Goal: Information Seeking & Learning: Learn about a topic

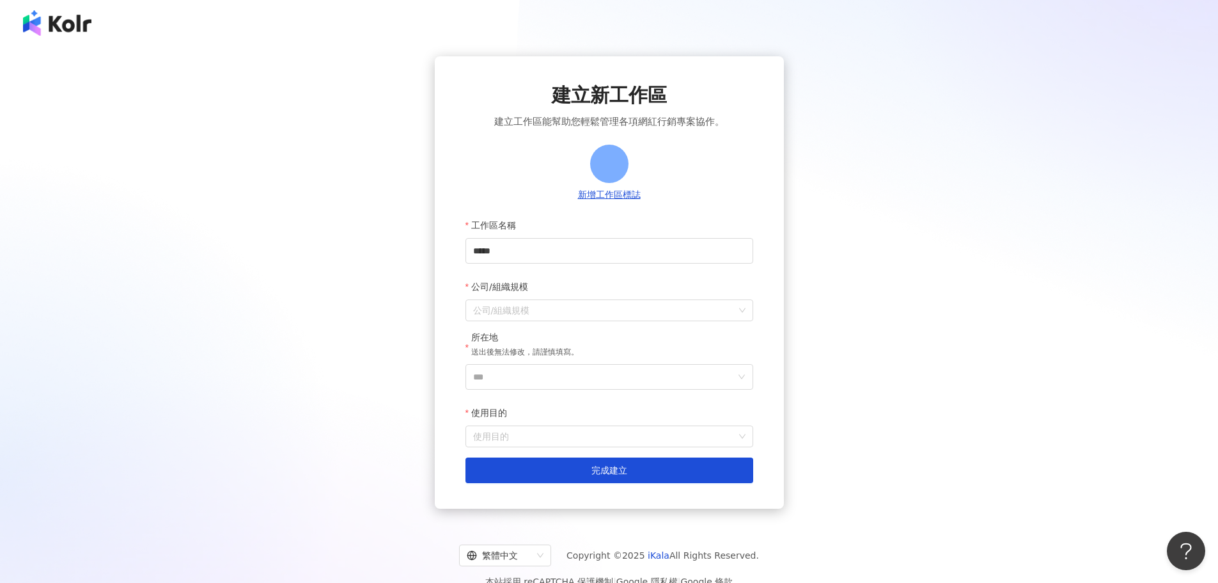
click at [879, 209] on div "建立新工作區 建立工作區能幫助您輕鬆管理各項網紅行銷專案協作。 新增工作區標誌 工作區名稱 **** 公司/組織規模 公司/組織規模 所在地 送出後無法修改，…" at bounding box center [609, 282] width 1188 height 452
click at [51, 18] on img at bounding box center [57, 23] width 68 height 26
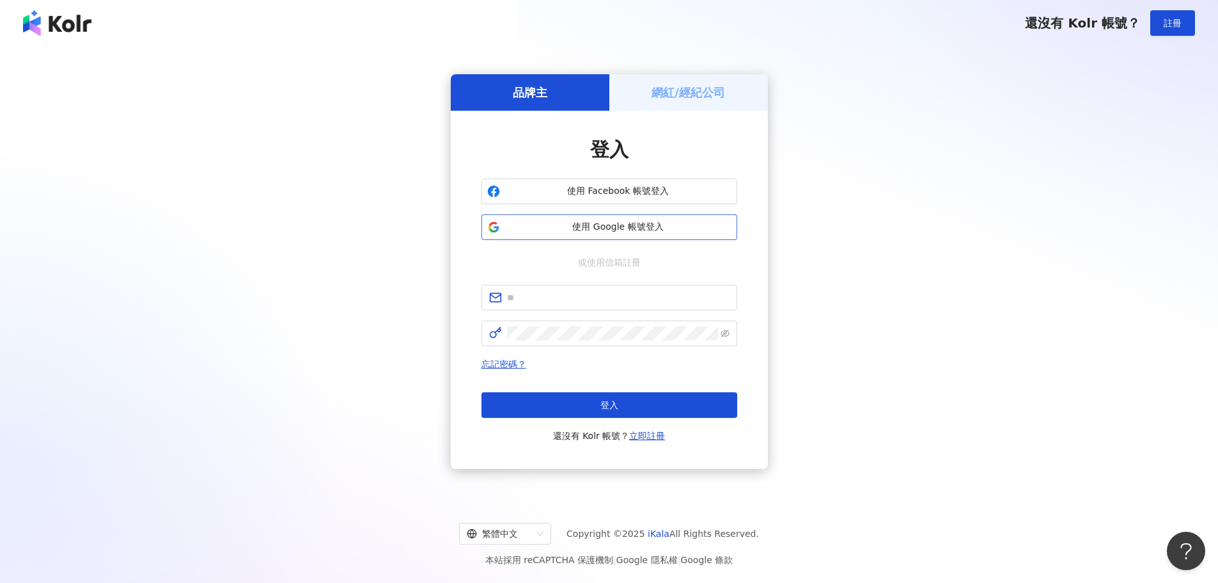
click at [627, 229] on span "使用 Google 帳號登入" at bounding box center [618, 227] width 226 height 13
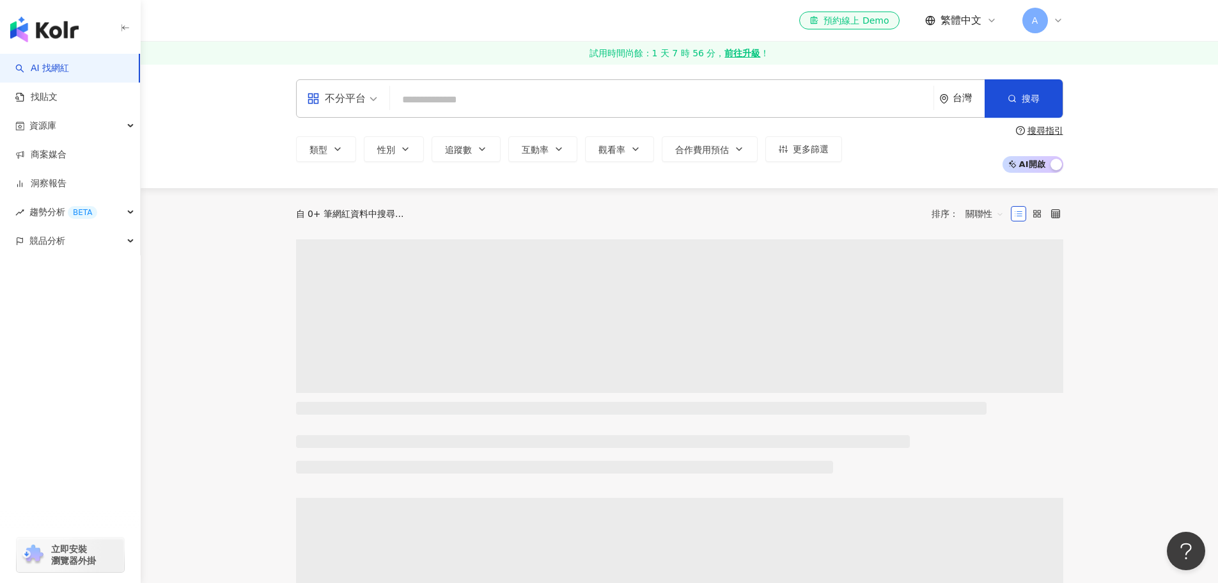
click at [704, 102] on input "search" at bounding box center [661, 100] width 533 height 24
type input "***"
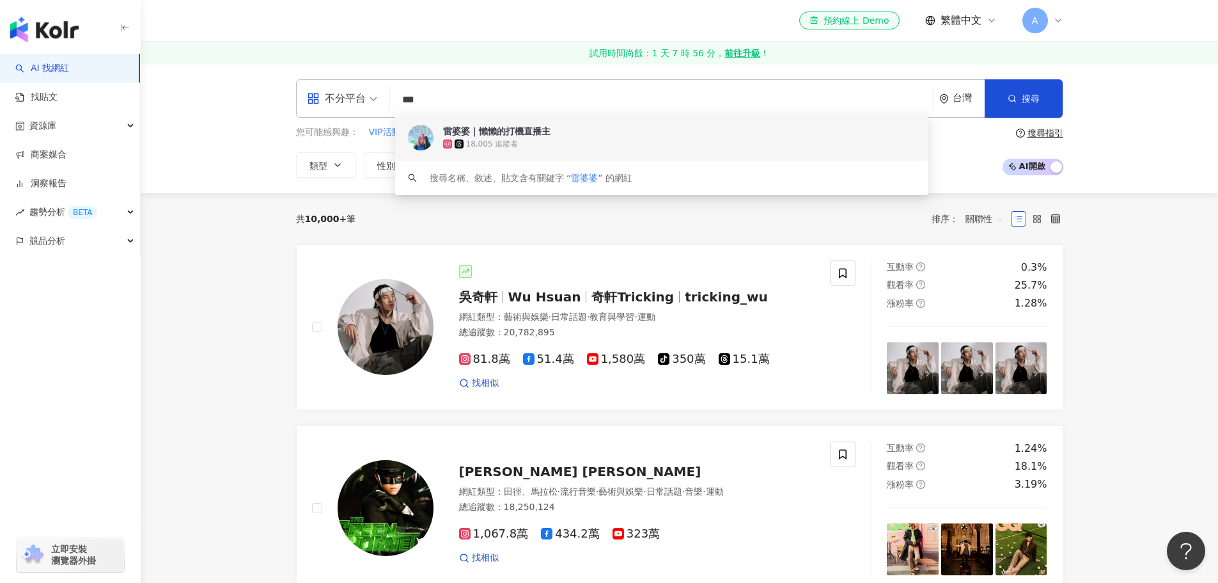
click at [613, 142] on div "18,005 追蹤者" at bounding box center [679, 144] width 473 height 13
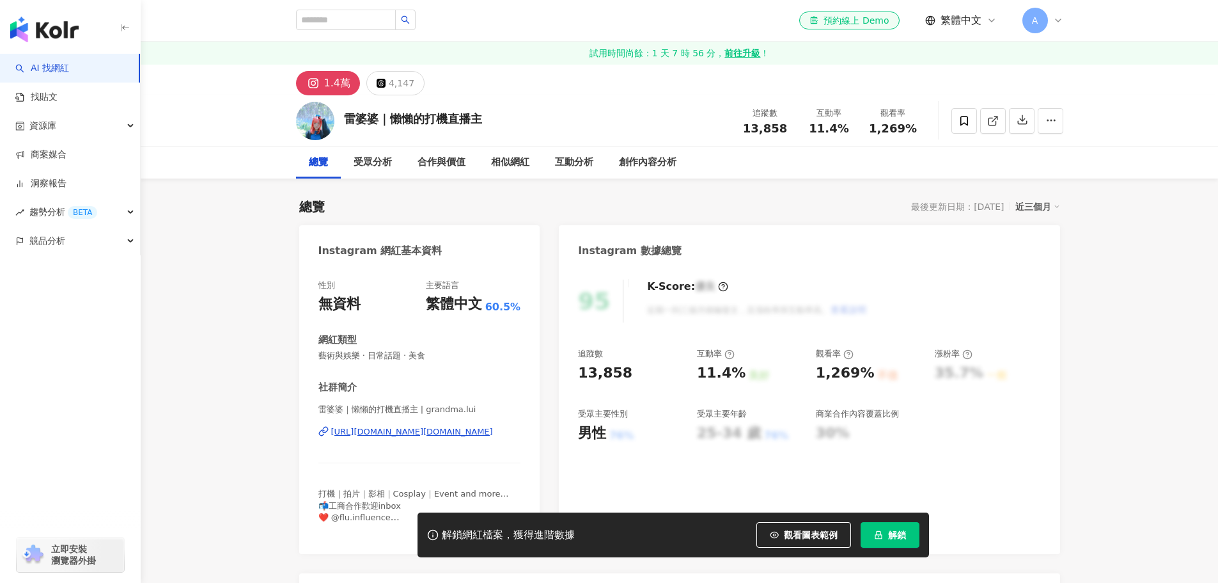
click at [899, 539] on span "解鎖" at bounding box center [897, 535] width 18 height 10
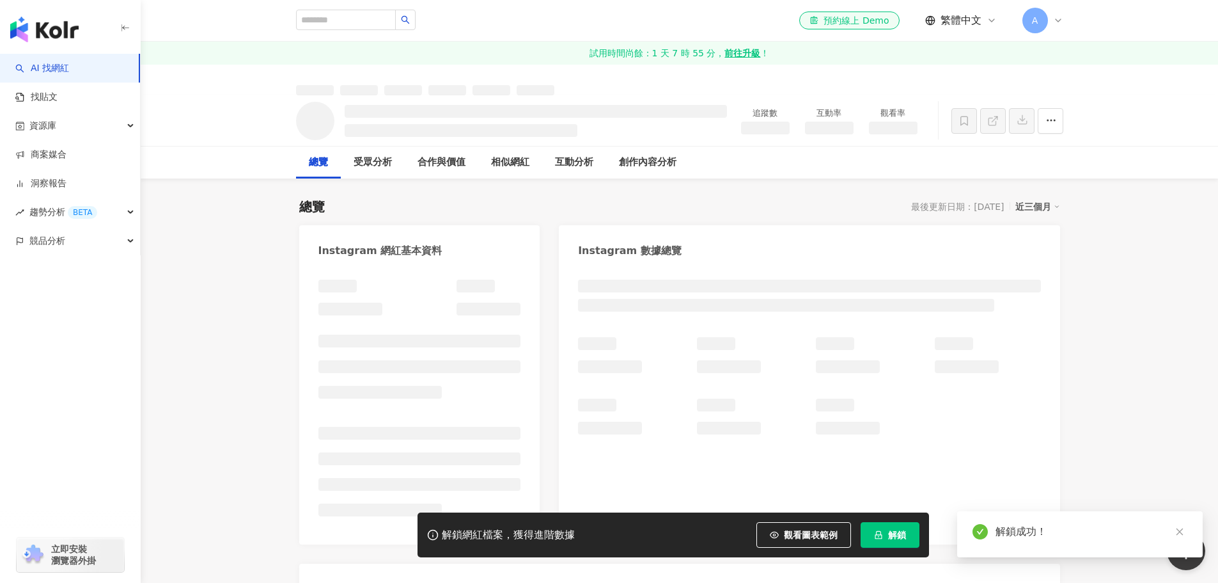
click at [1053, 338] on div at bounding box center [809, 406] width 501 height 278
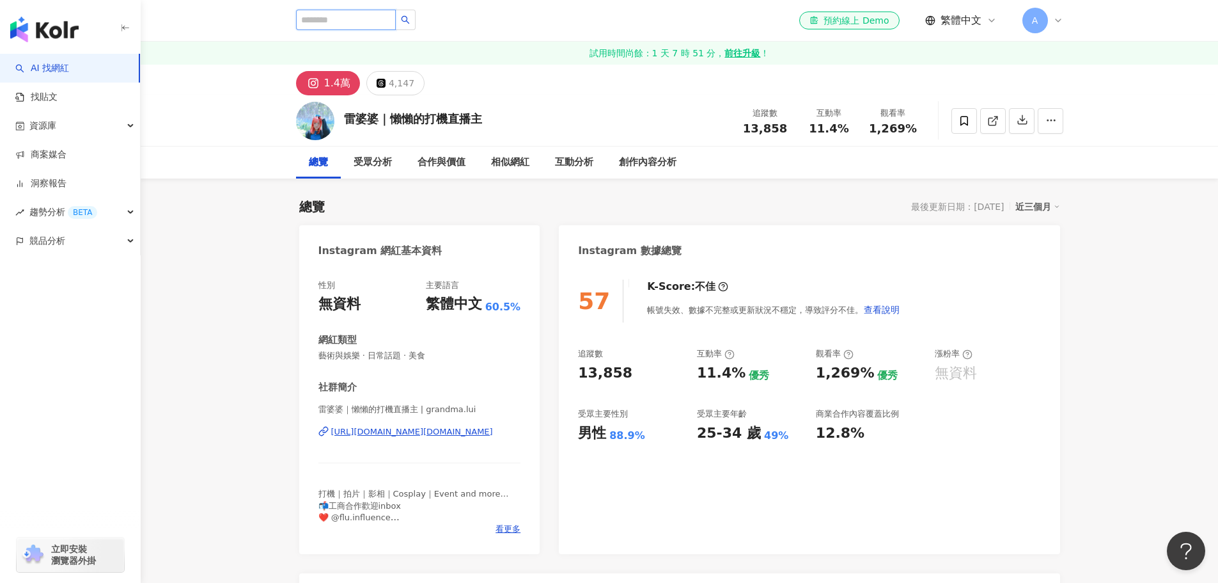
click at [341, 20] on input "search" at bounding box center [346, 20] width 100 height 20
click at [60, 68] on link "AI 找網紅" at bounding box center [42, 68] width 54 height 13
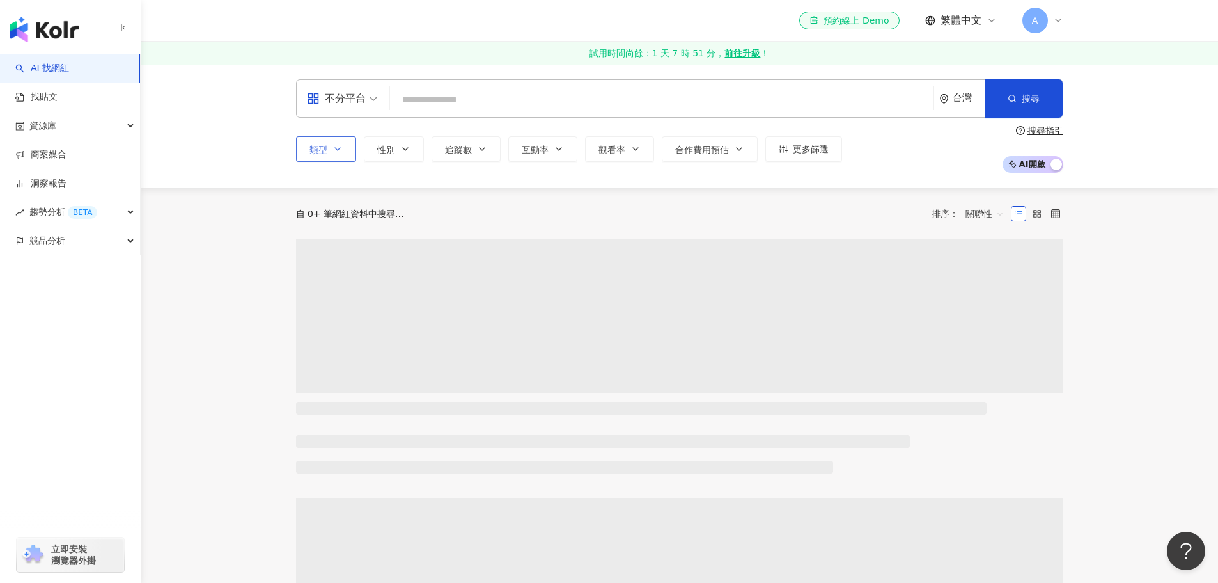
click at [338, 148] on icon "button" at bounding box center [338, 149] width 10 height 10
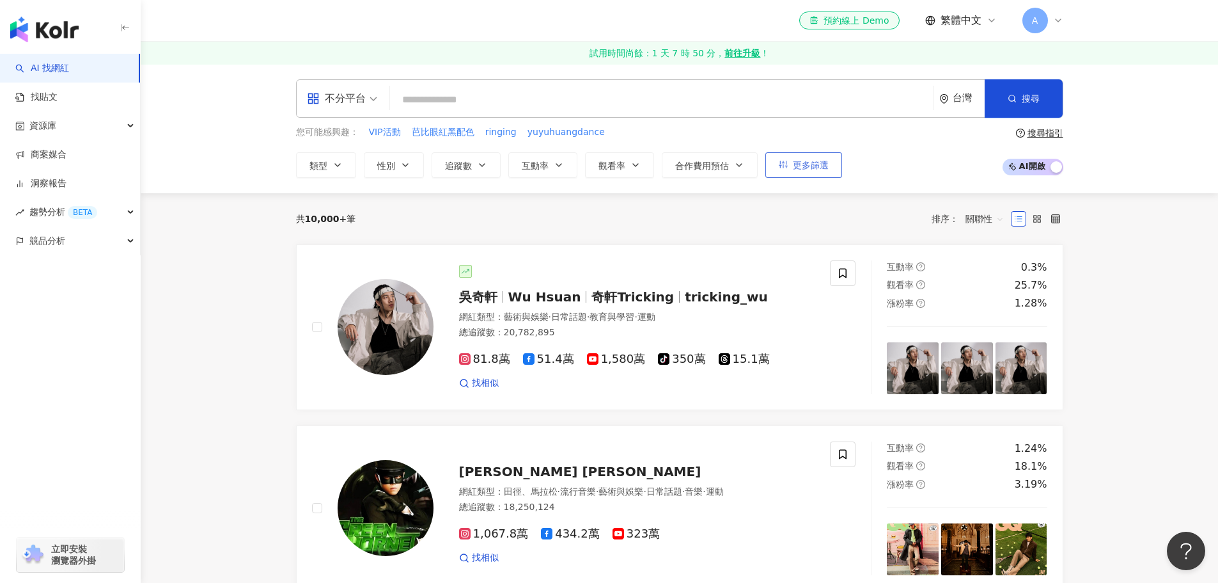
click at [779, 157] on button "更多篩選" at bounding box center [804, 165] width 77 height 26
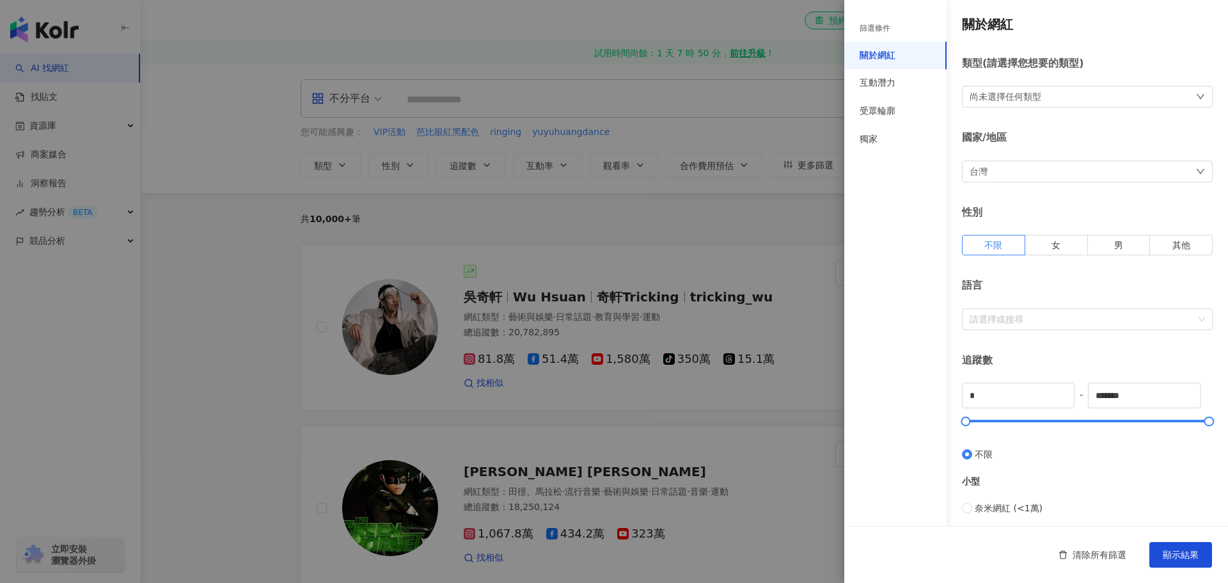
click at [1009, 168] on div "台灣" at bounding box center [1087, 172] width 251 height 22
click at [1002, 306] on div "香港" at bounding box center [1082, 303] width 223 height 23
click at [1039, 96] on div "尚未選擇任何類型" at bounding box center [1006, 97] width 72 height 14
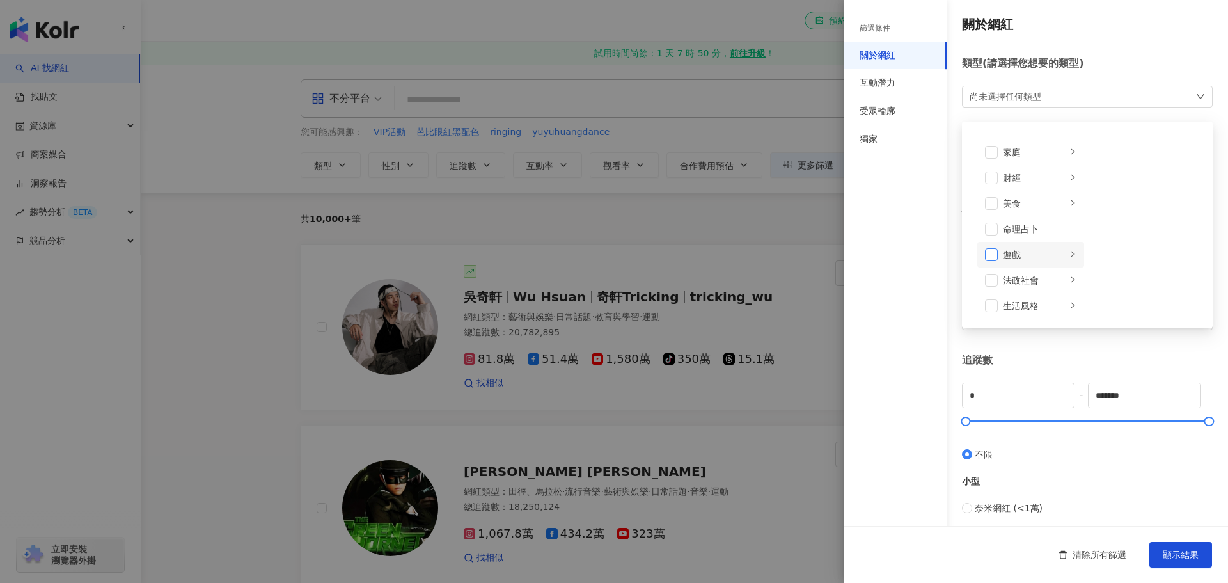
click at [993, 256] on span at bounding box center [991, 254] width 13 height 13
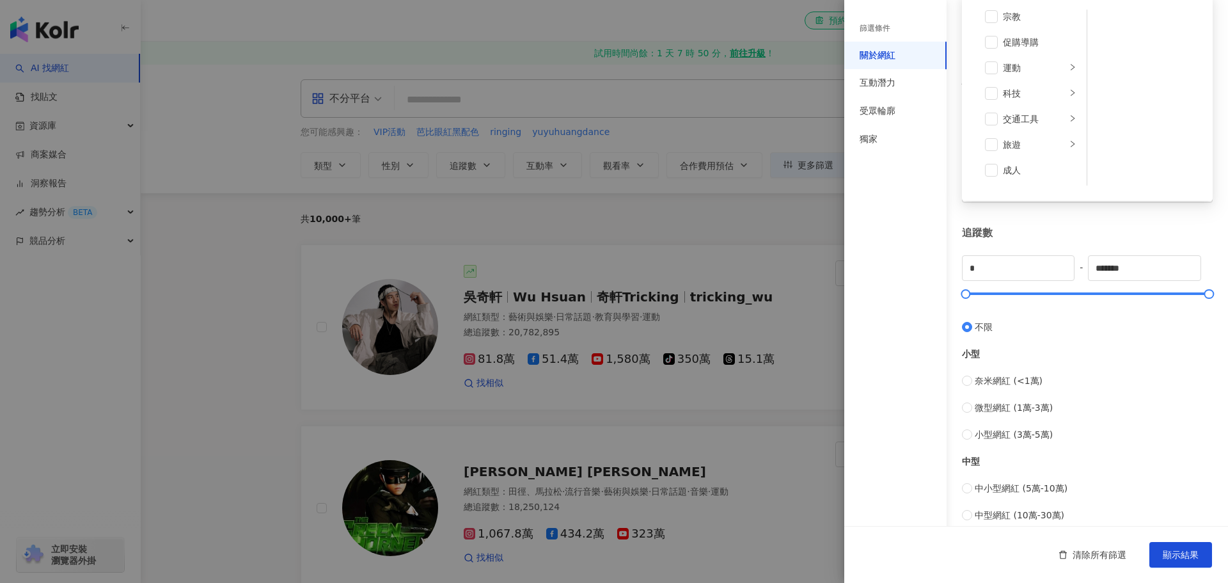
click at [891, 271] on div "篩選條件 關於網紅 互動潛力 受眾輪廓 獨家" at bounding box center [895, 298] width 102 height 567
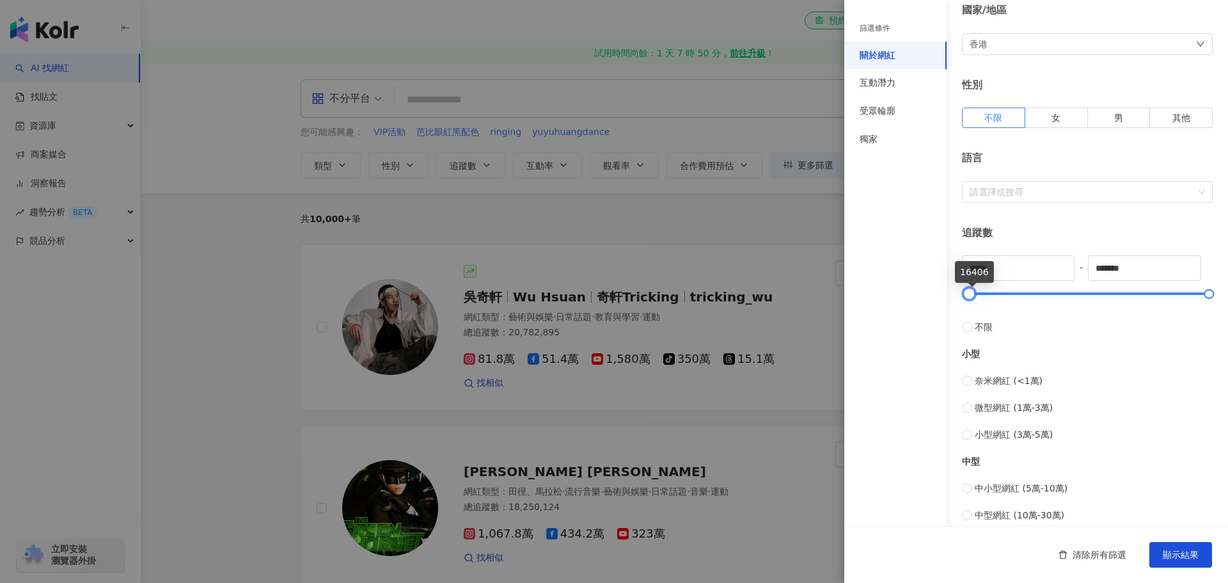
type input "*"
drag, startPoint x: 965, startPoint y: 292, endPoint x: 952, endPoint y: 300, distance: 15.3
click at [954, 300] on div "關於網紅 類型 ( 請選擇您想要的類型 ) 遊戲 國家/地區 香港 性別 不限 女 男 其他 語言 請選擇或搜尋 追蹤數 * - ******* 不限 小型 …" at bounding box center [1036, 327] width 384 height 910
click at [888, 293] on div "篩選條件 關於網紅 互動潛力 受眾輪廓 獨家" at bounding box center [895, 298] width 102 height 567
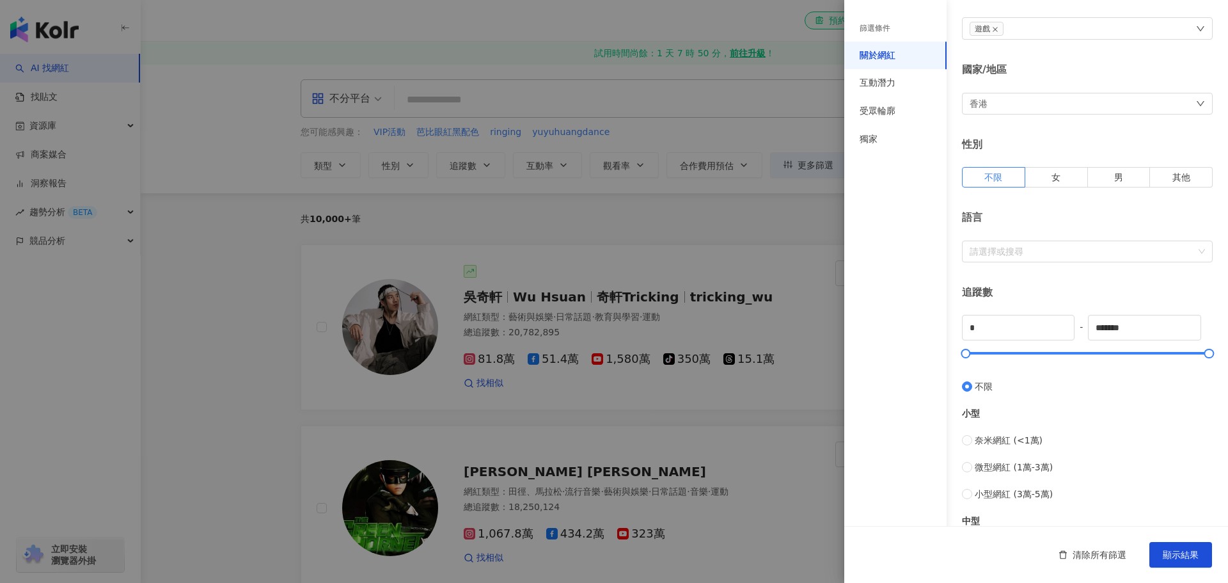
scroll to position [0, 0]
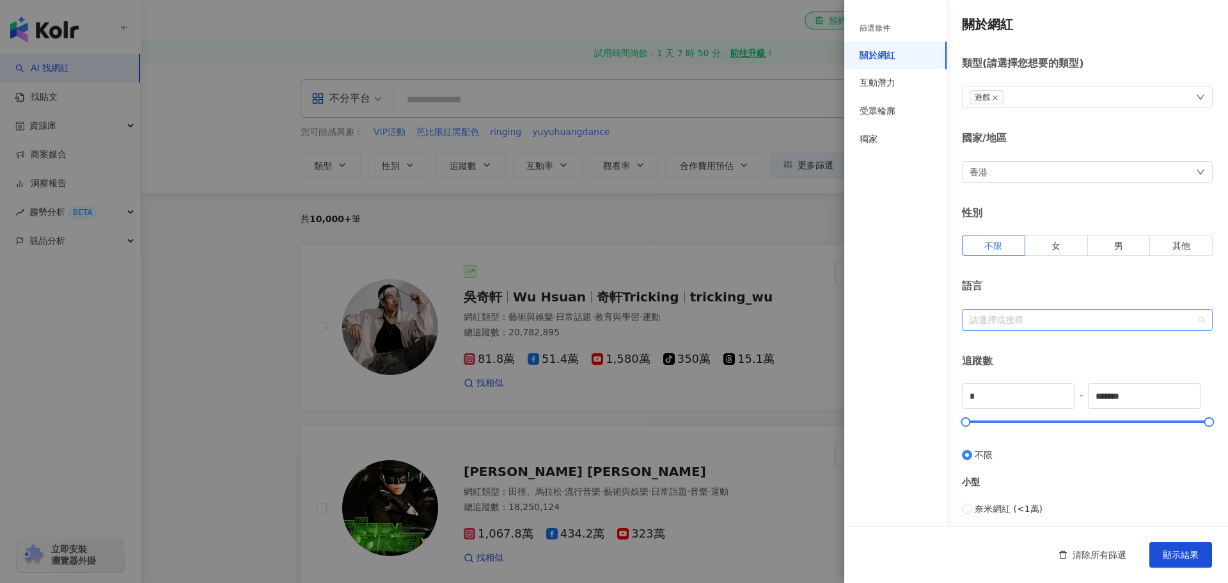
click at [1117, 321] on div at bounding box center [1080, 320] width 232 height 10
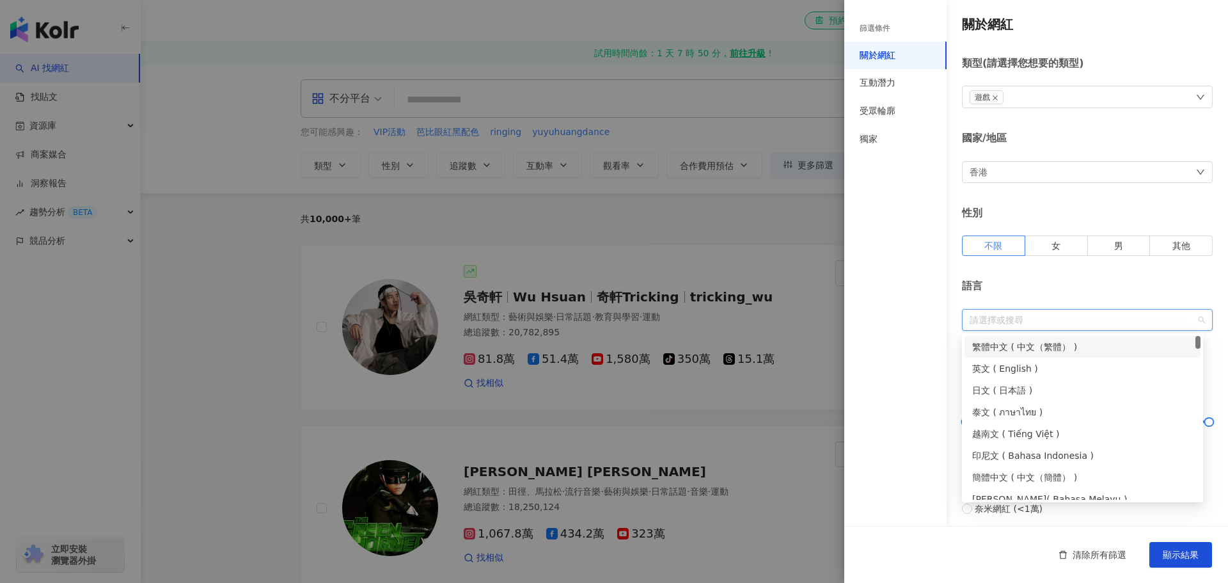
click at [1152, 306] on div "語言 請選擇或搜尋" at bounding box center [1087, 304] width 251 height 51
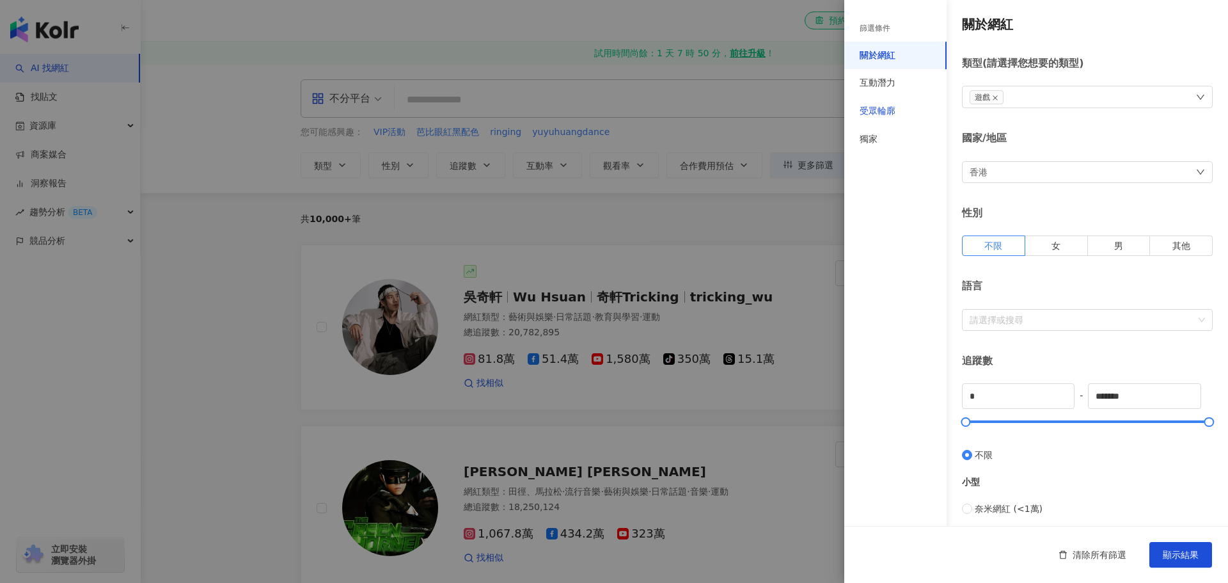
click at [875, 115] on div "受眾輪廓" at bounding box center [878, 111] width 36 height 13
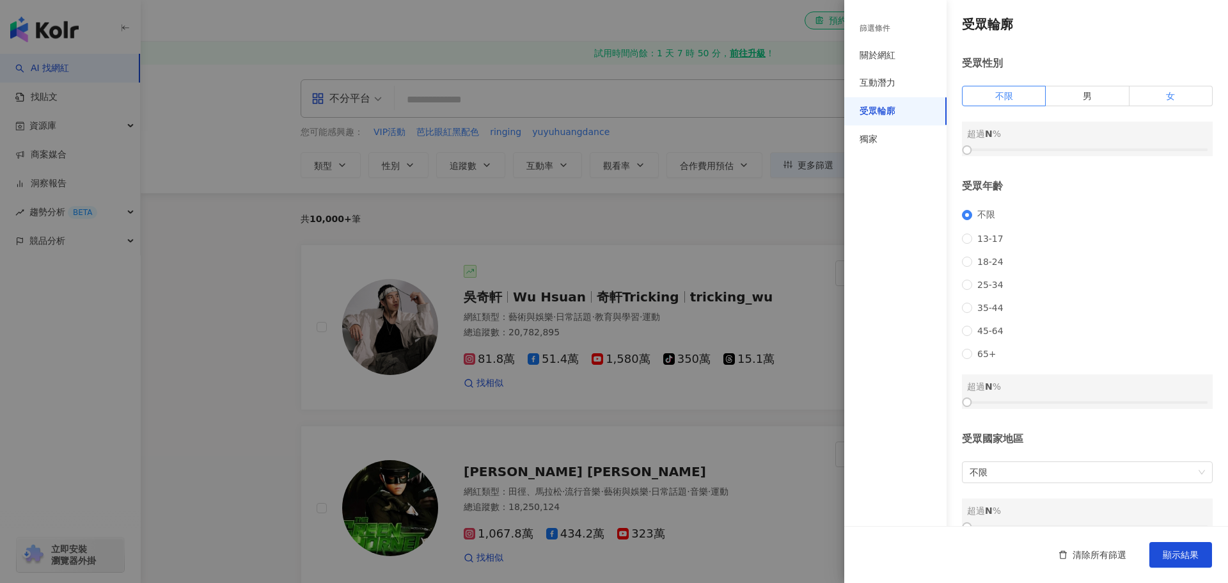
click at [1166, 91] on span "女" at bounding box center [1170, 96] width 9 height 10
click at [1044, 146] on div at bounding box center [1087, 150] width 240 height 8
drag, startPoint x: 1047, startPoint y: 148, endPoint x: 1092, endPoint y: 146, distance: 44.8
click at [1092, 146] on div at bounding box center [1094, 149] width 7 height 7
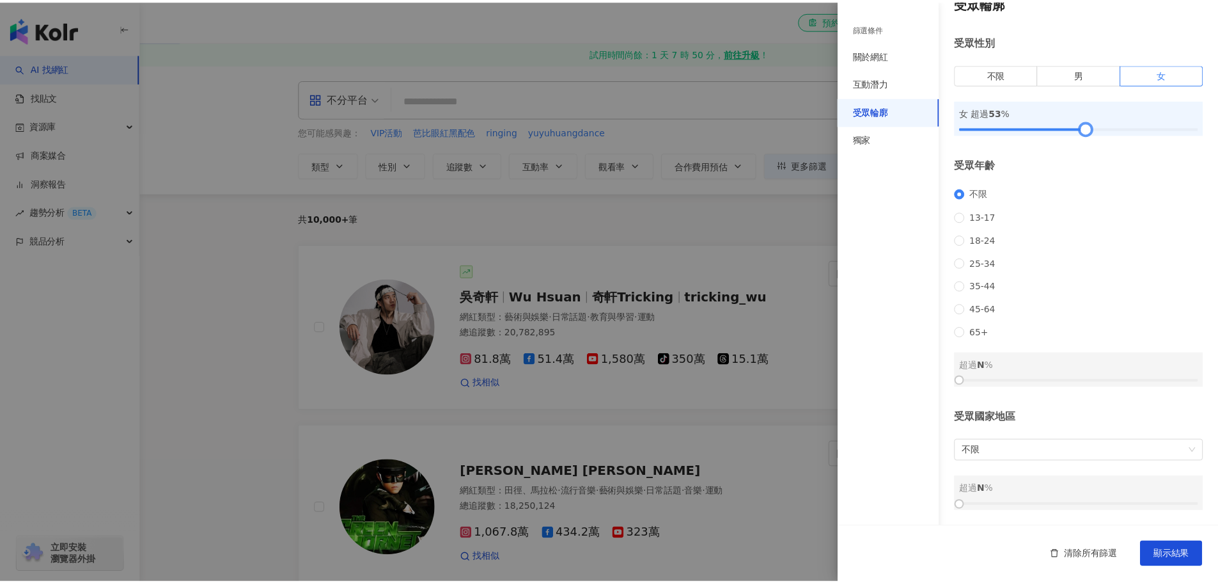
scroll to position [38, 0]
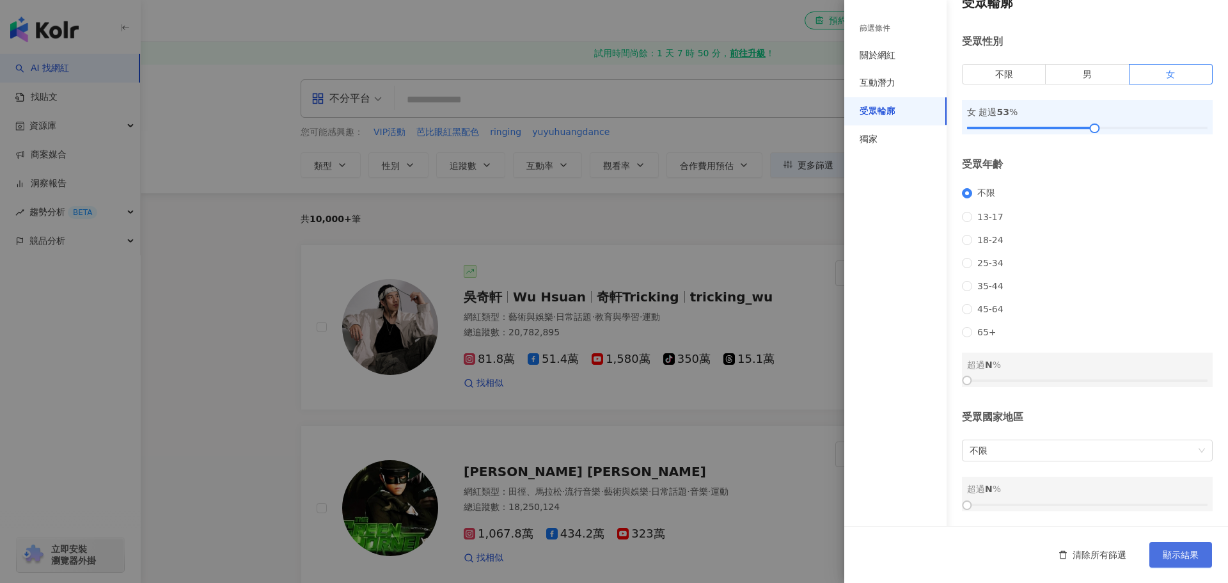
click at [1184, 554] on span "顯示結果" at bounding box center [1181, 554] width 36 height 10
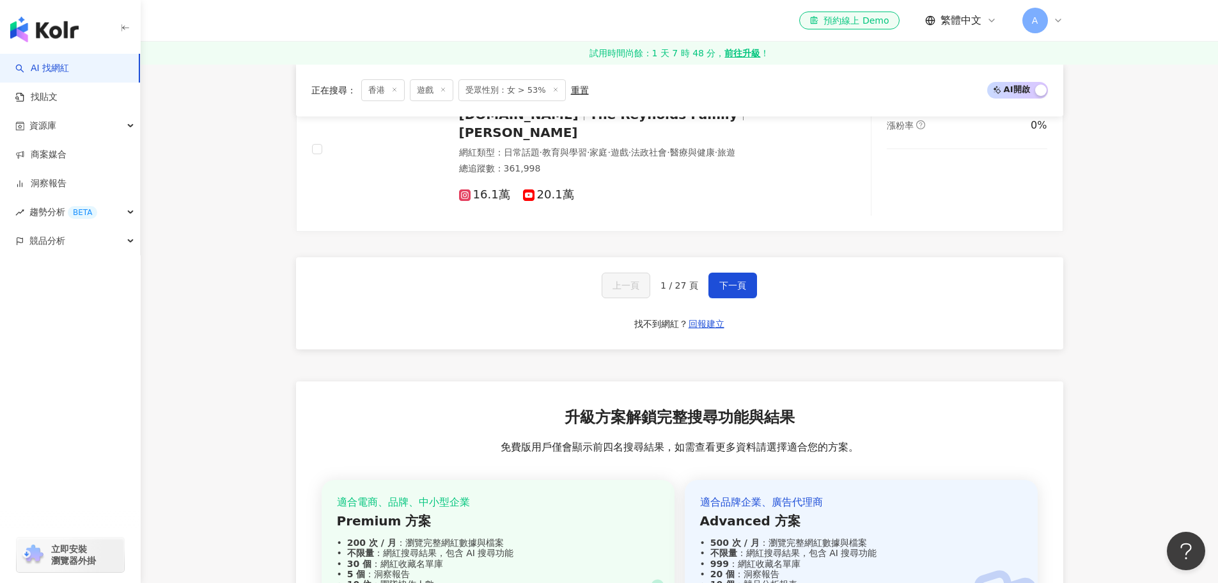
scroll to position [2238, 0]
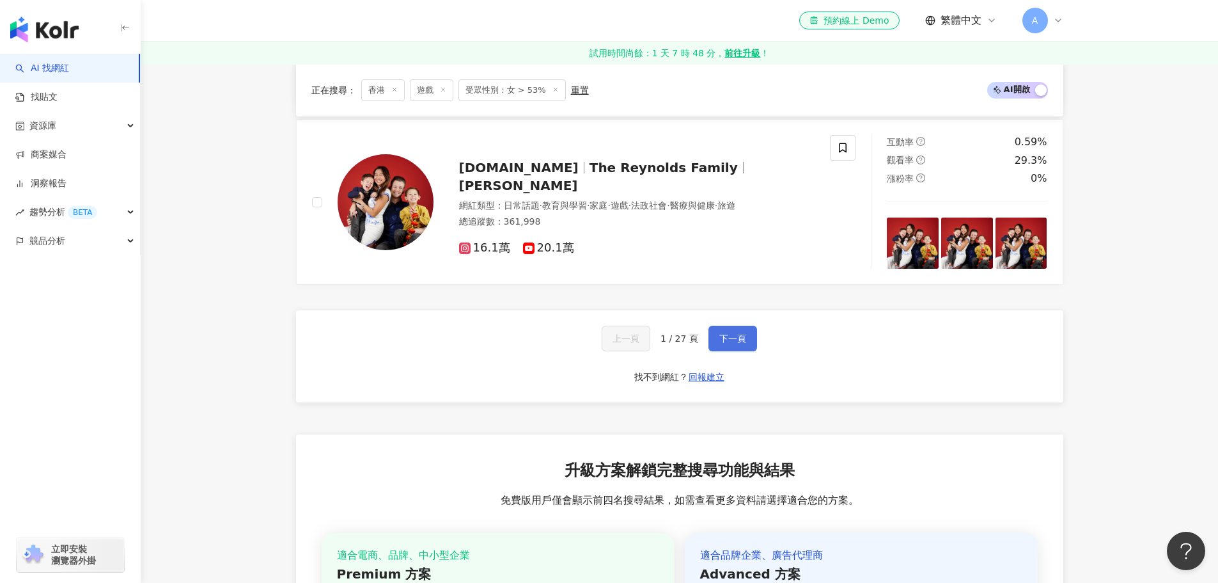
click at [725, 345] on button "下一頁" at bounding box center [733, 339] width 49 height 26
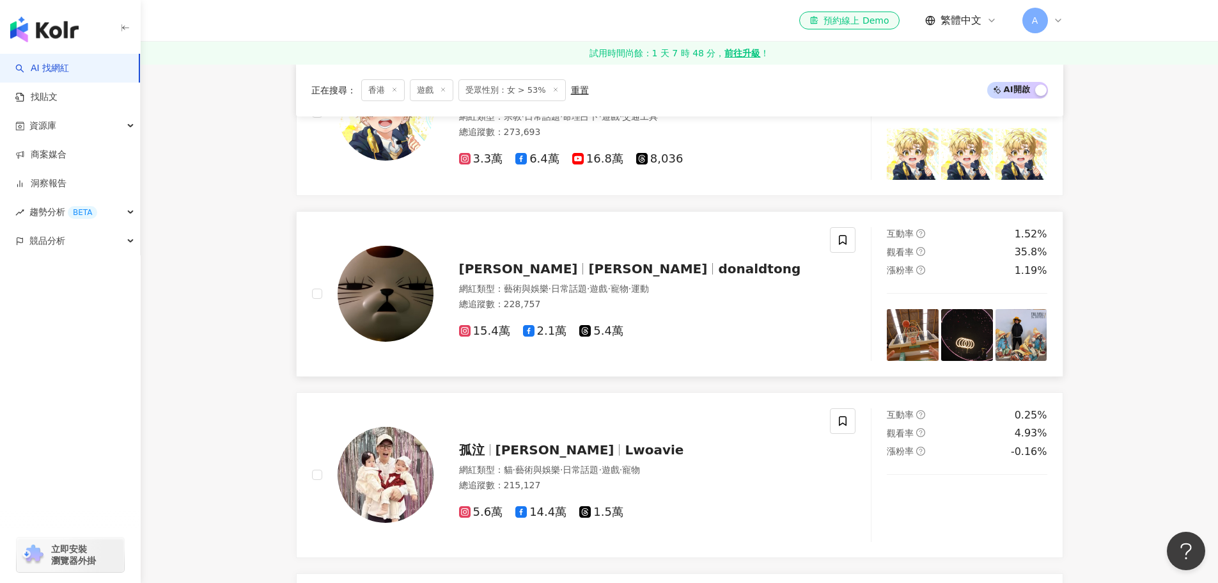
scroll to position [0, 0]
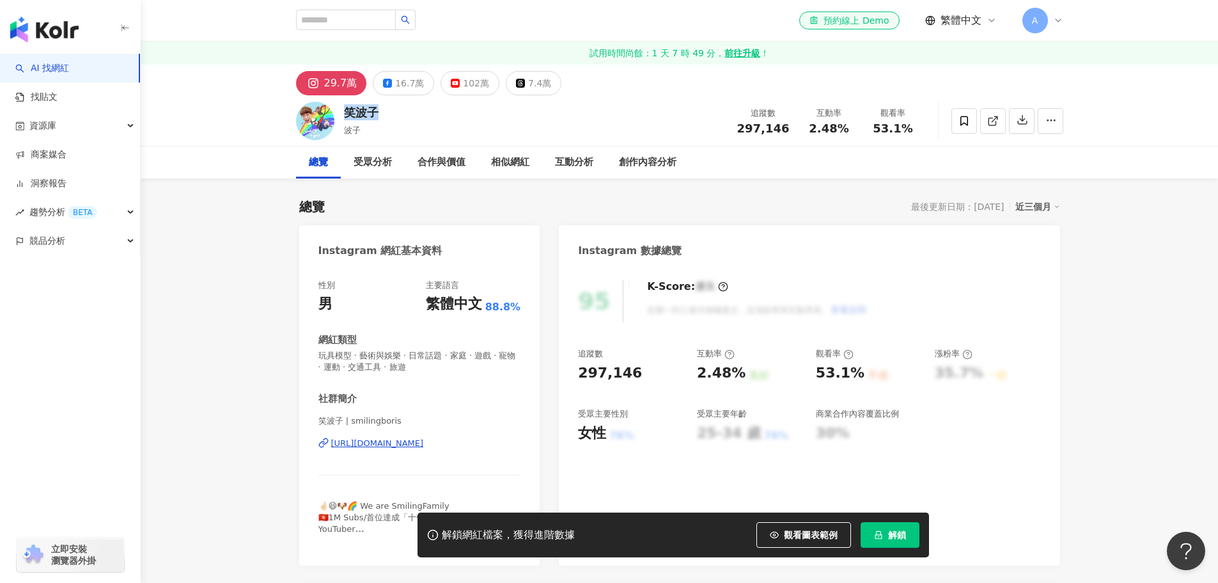
drag, startPoint x: 403, startPoint y: 111, endPoint x: 343, endPoint y: 112, distance: 59.5
click at [343, 112] on div "笑波子 波子 追蹤數 297,146 互動率 2.48% 觀看率 53.1%" at bounding box center [680, 120] width 819 height 51
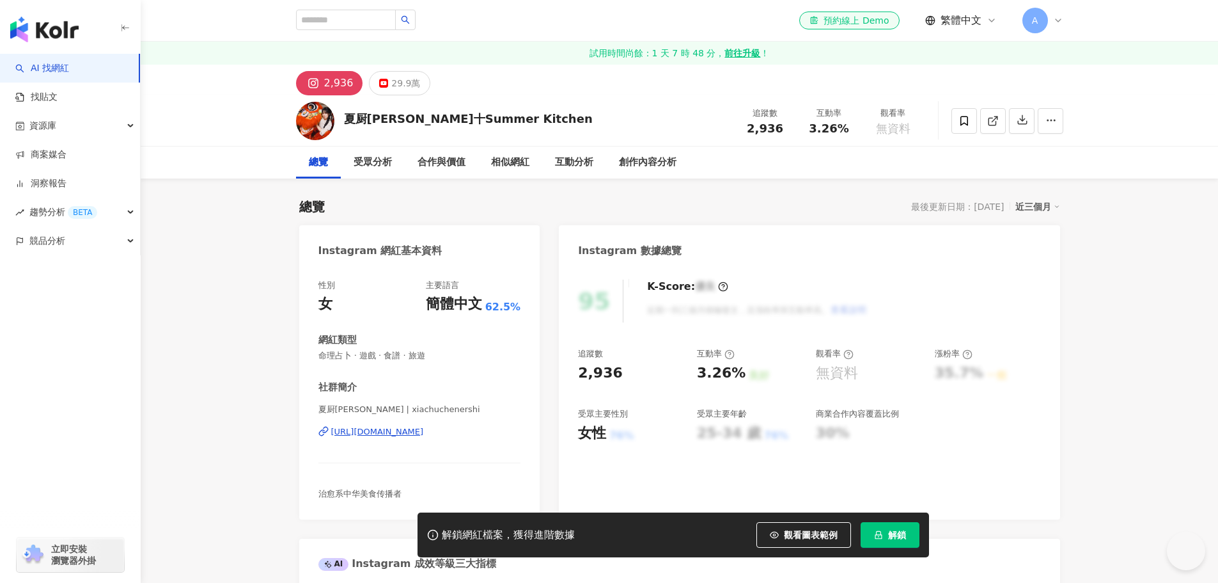
click at [404, 83] on div "29.9萬" at bounding box center [405, 83] width 29 height 18
drag, startPoint x: 441, startPoint y: 429, endPoint x: 652, endPoint y: 9, distance: 469.6
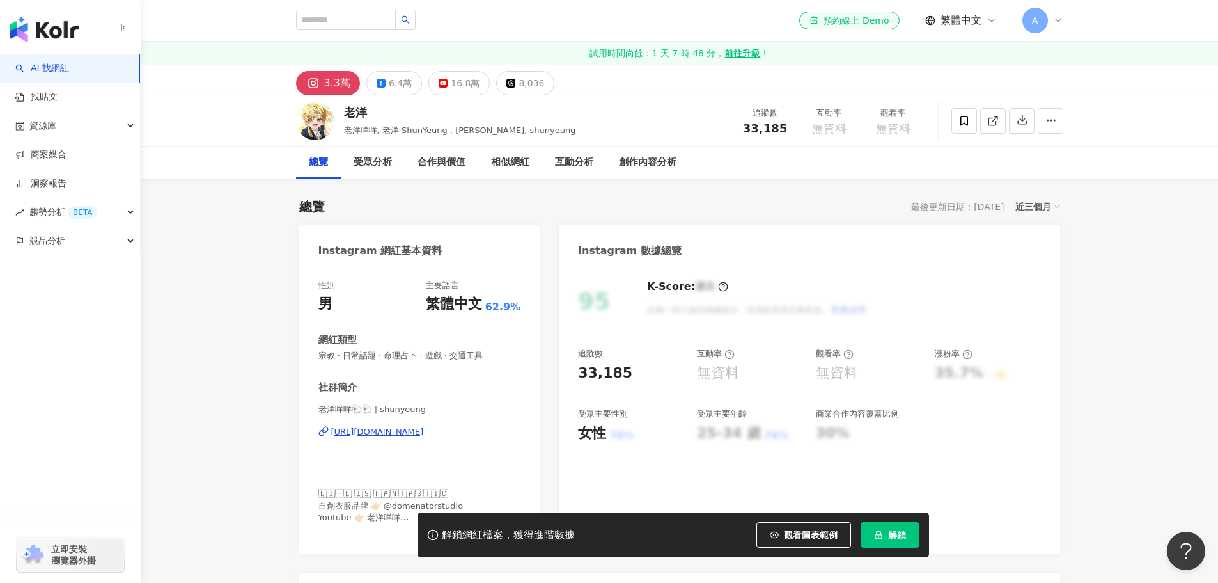
scroll to position [64, 0]
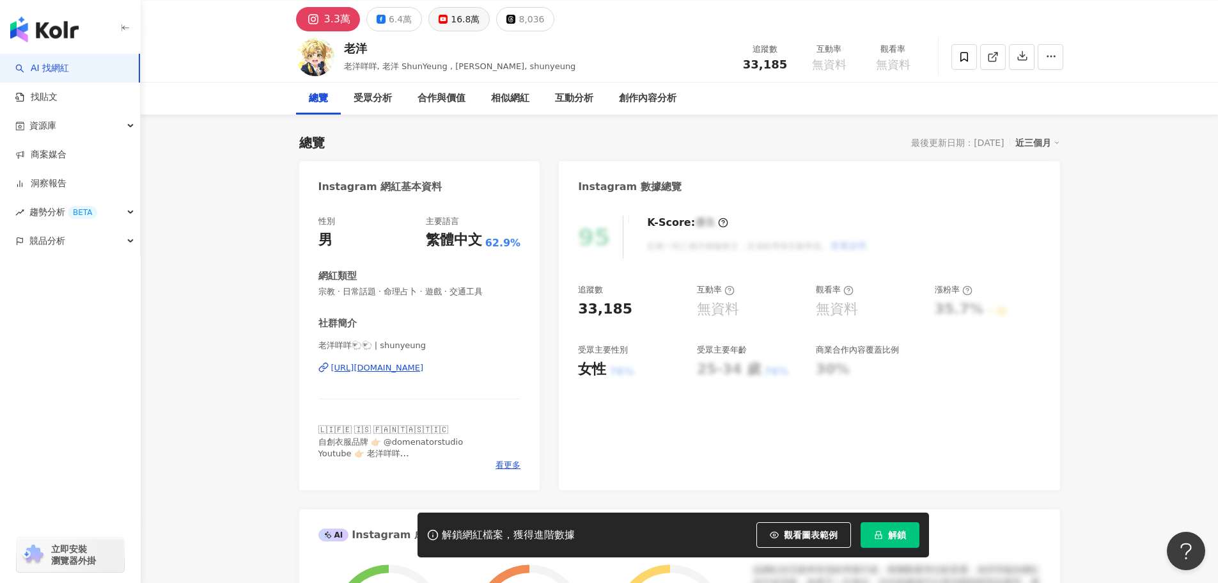
click at [457, 19] on div "16.8萬" at bounding box center [465, 19] width 29 height 18
click at [466, 19] on div "16.8萬" at bounding box center [465, 19] width 29 height 18
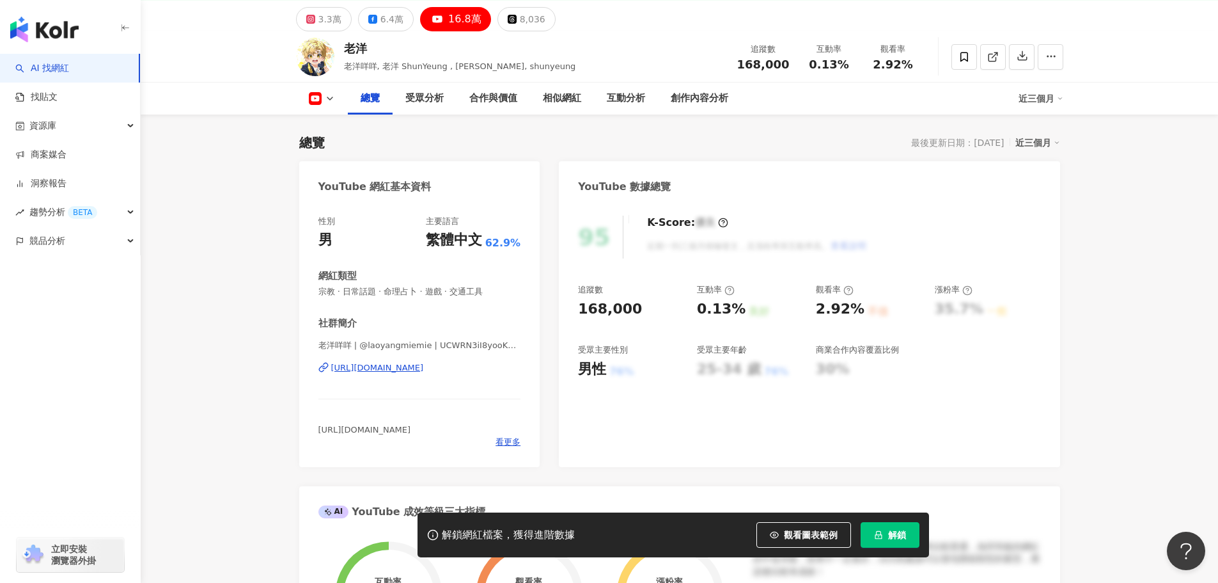
scroll to position [256, 0]
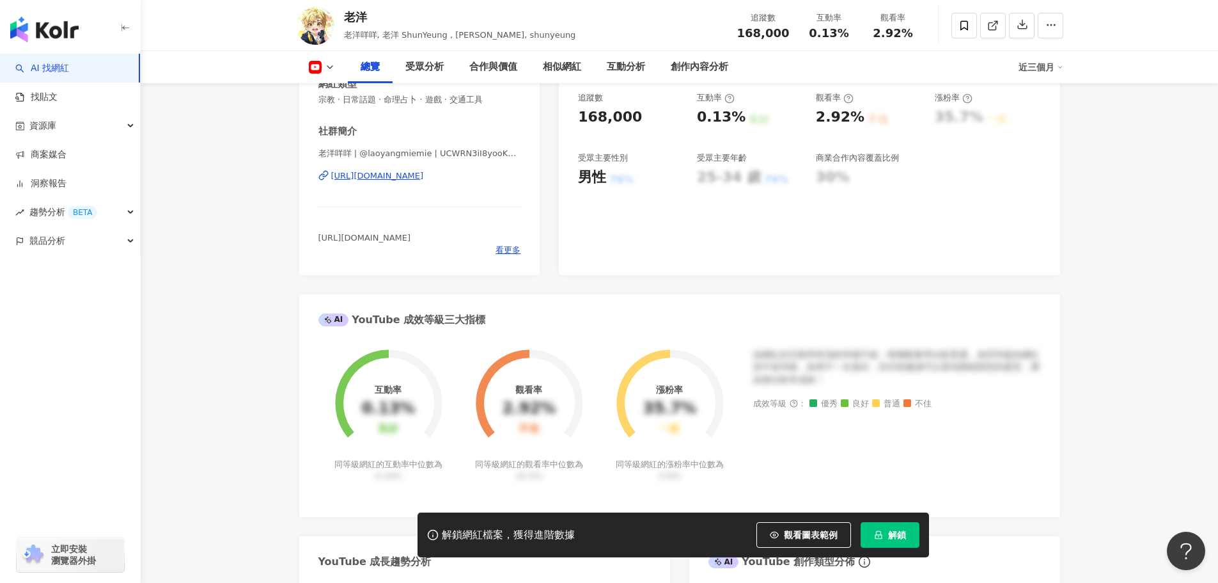
click at [424, 178] on div "[URL][DOMAIN_NAME]" at bounding box center [377, 176] width 93 height 12
